Goal: Task Accomplishment & Management: Manage account settings

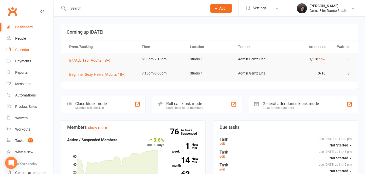
click at [21, 47] on link "Calendar" at bounding box center [30, 49] width 47 height 11
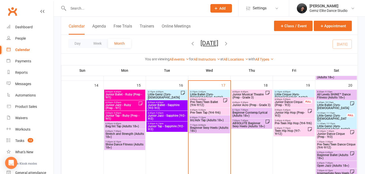
scroll to position [226, 0]
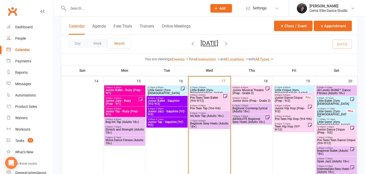
click at [208, 113] on span "6:30pm - 7:15pm" at bounding box center [209, 113] width 39 height 2
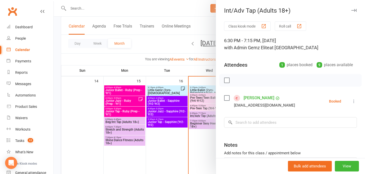
click at [352, 101] on icon at bounding box center [353, 101] width 5 height 5
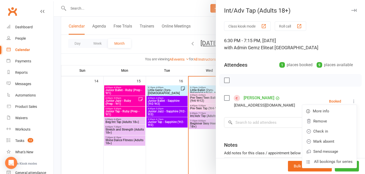
click at [250, 100] on link "[PERSON_NAME]" at bounding box center [258, 98] width 31 height 8
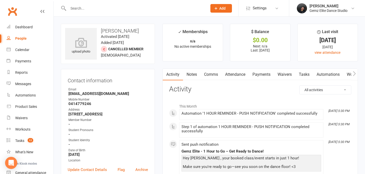
click at [238, 74] on link "Attendance" at bounding box center [234, 75] width 27 height 12
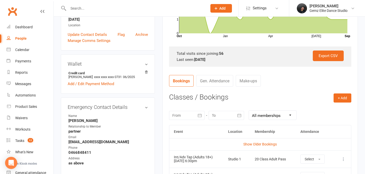
scroll to position [143, 0]
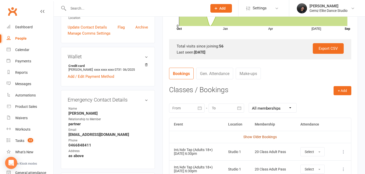
click at [248, 135] on link "Show Older Bookings" at bounding box center [259, 137] width 33 height 4
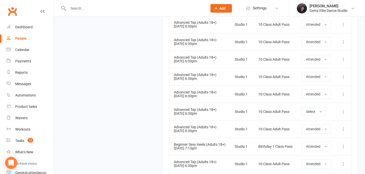
scroll to position [987, 0]
click at [310, 113] on span "Select" at bounding box center [310, 112] width 9 height 4
click at [312, 124] on span "Attended" at bounding box center [313, 123] width 15 height 5
